Goal: Information Seeking & Learning: Learn about a topic

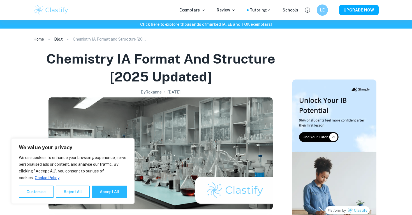
click at [108, 180] on p "We use cookies to enhance your browsing experience, serve personalised ads or c…" at bounding box center [73, 167] width 108 height 27
click at [108, 189] on button "Accept All" at bounding box center [109, 192] width 35 height 12
checkbox input "true"
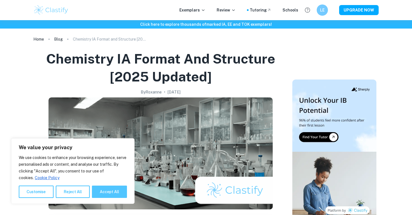
checkbox input "true"
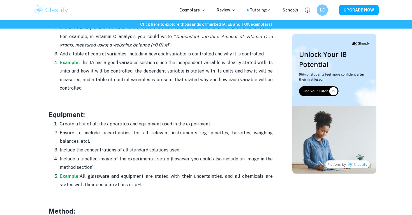
scroll to position [1032, 0]
